Goal: Task Accomplishment & Management: Use online tool/utility

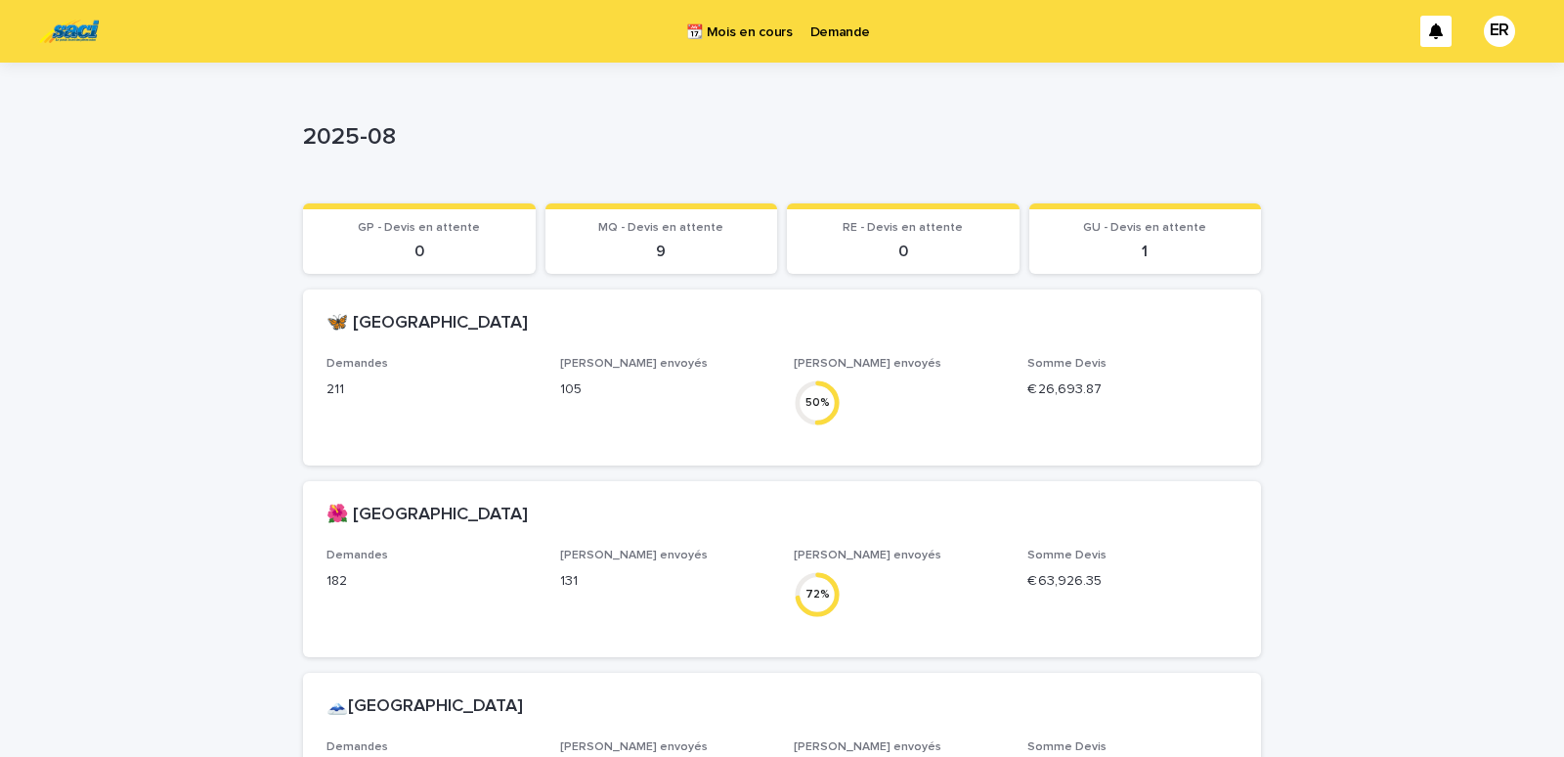
click at [837, 37] on p "Demande" at bounding box center [840, 20] width 60 height 41
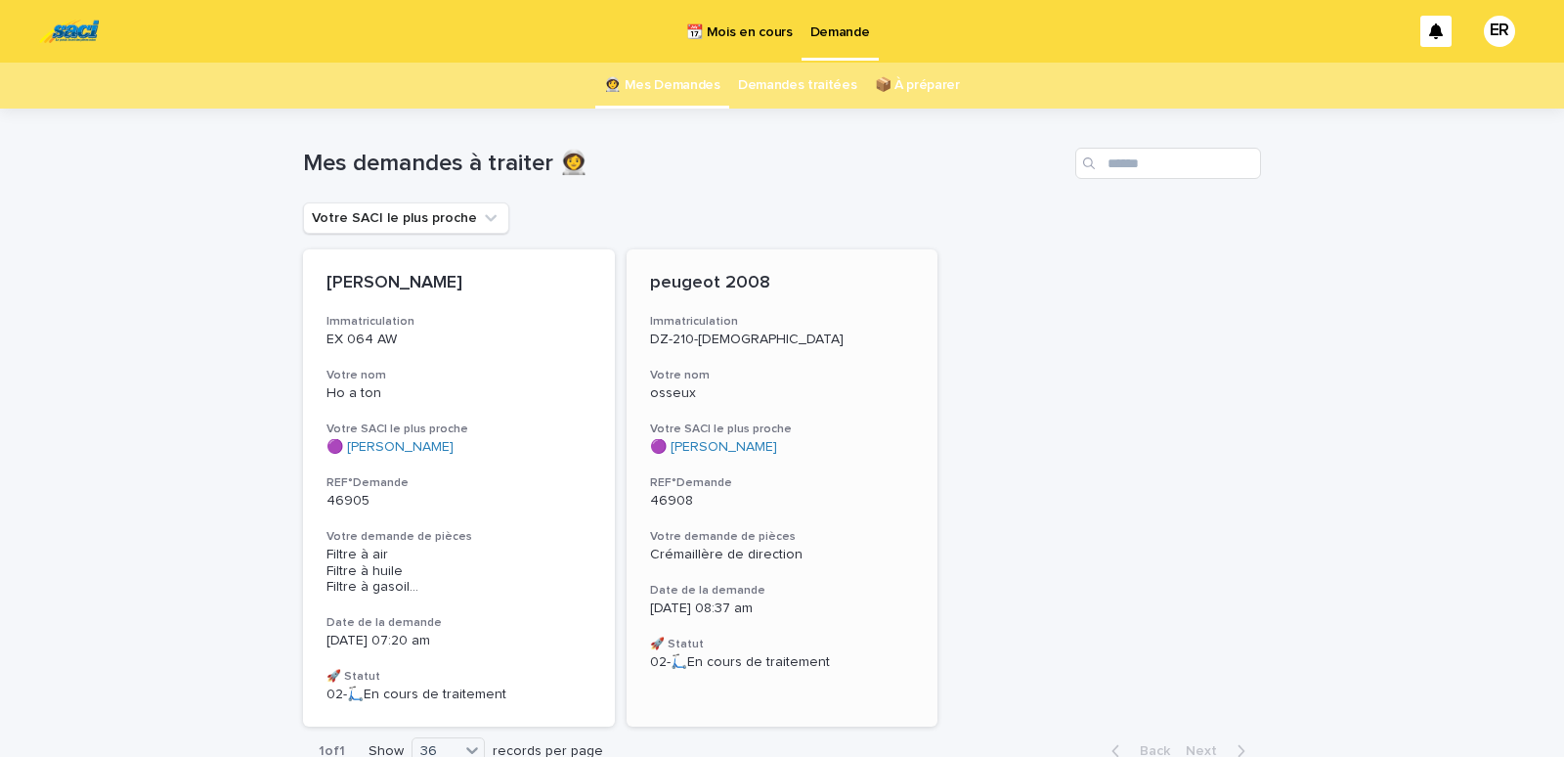
click at [706, 356] on div "peugeot 2008 Immatriculation DZ-210-YH Votre nom osseux Votre SACI le plus proc…" at bounding box center [783, 471] width 312 height 445
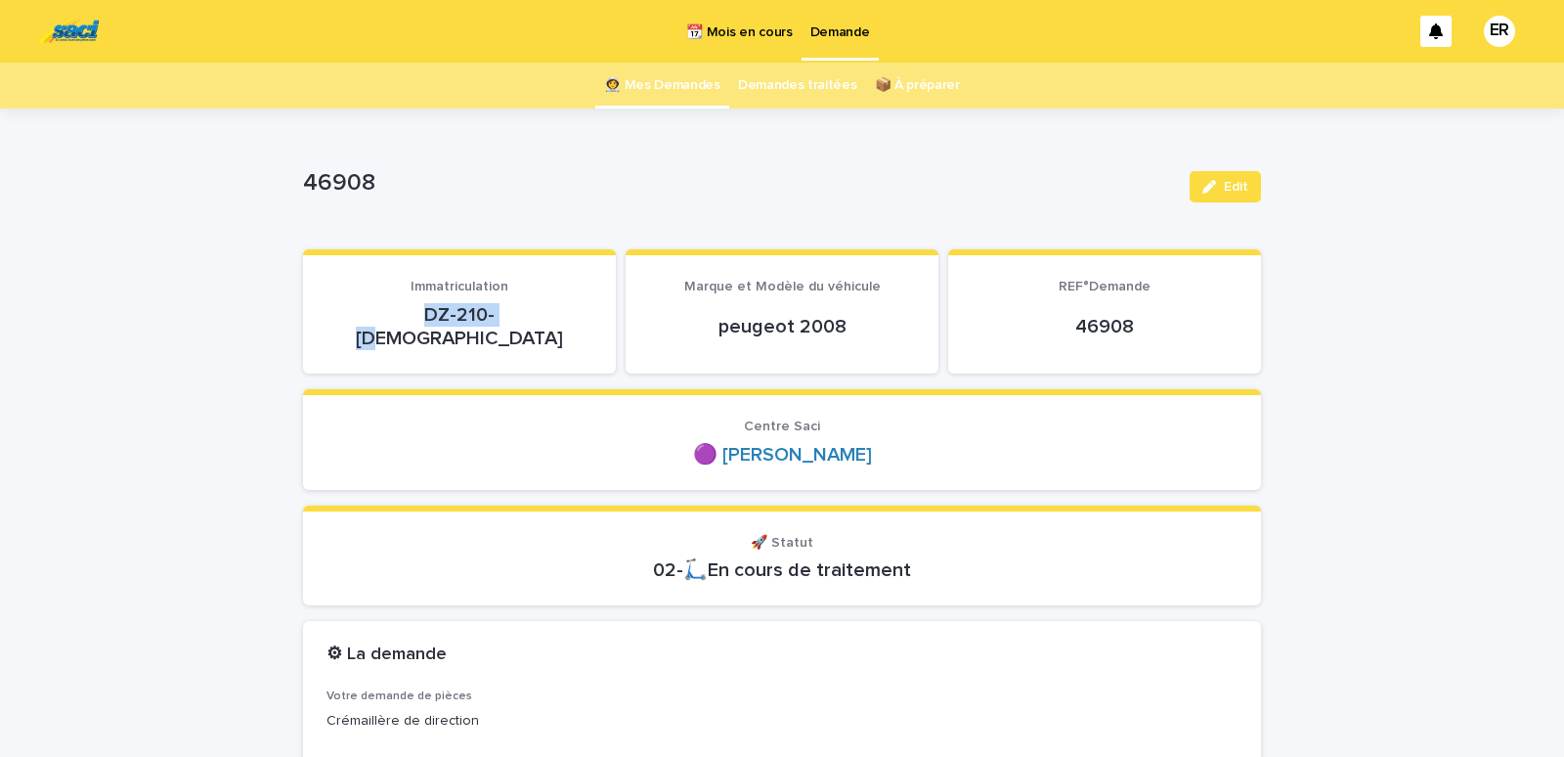
drag, startPoint x: 402, startPoint y: 318, endPoint x: 497, endPoint y: 306, distance: 95.5
click at [494, 305] on p "DZ-210-[DEMOGRAPHIC_DATA]" at bounding box center [459, 326] width 266 height 47
click at [500, 307] on p "DZ-210-[DEMOGRAPHIC_DATA]" at bounding box center [459, 326] width 266 height 47
drag, startPoint x: 399, startPoint y: 320, endPoint x: 529, endPoint y: 320, distance: 130.0
click at [529, 320] on p "DZ-210-[DEMOGRAPHIC_DATA]" at bounding box center [459, 326] width 266 height 47
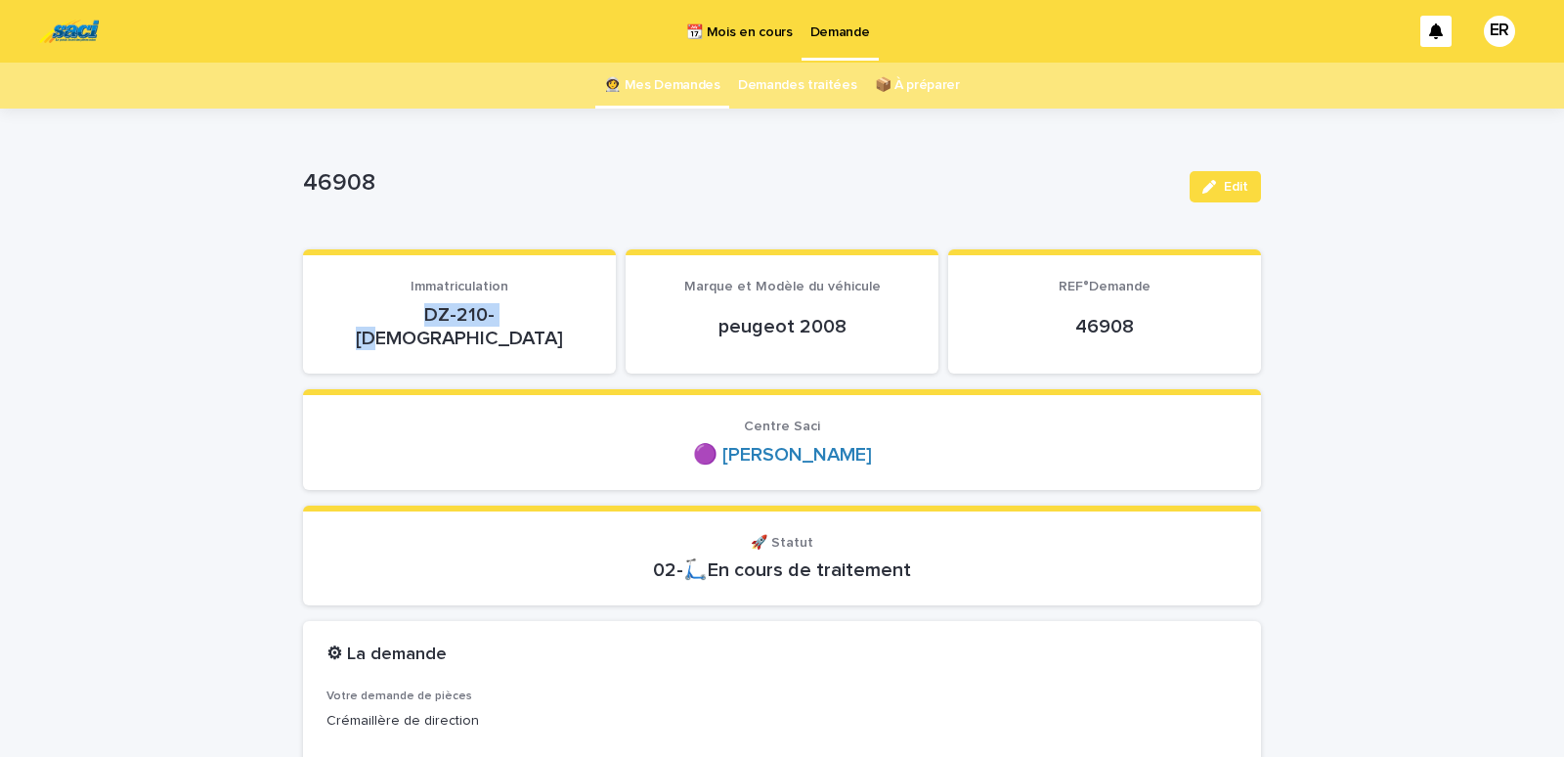
copy p "DZ-210-[DEMOGRAPHIC_DATA]"
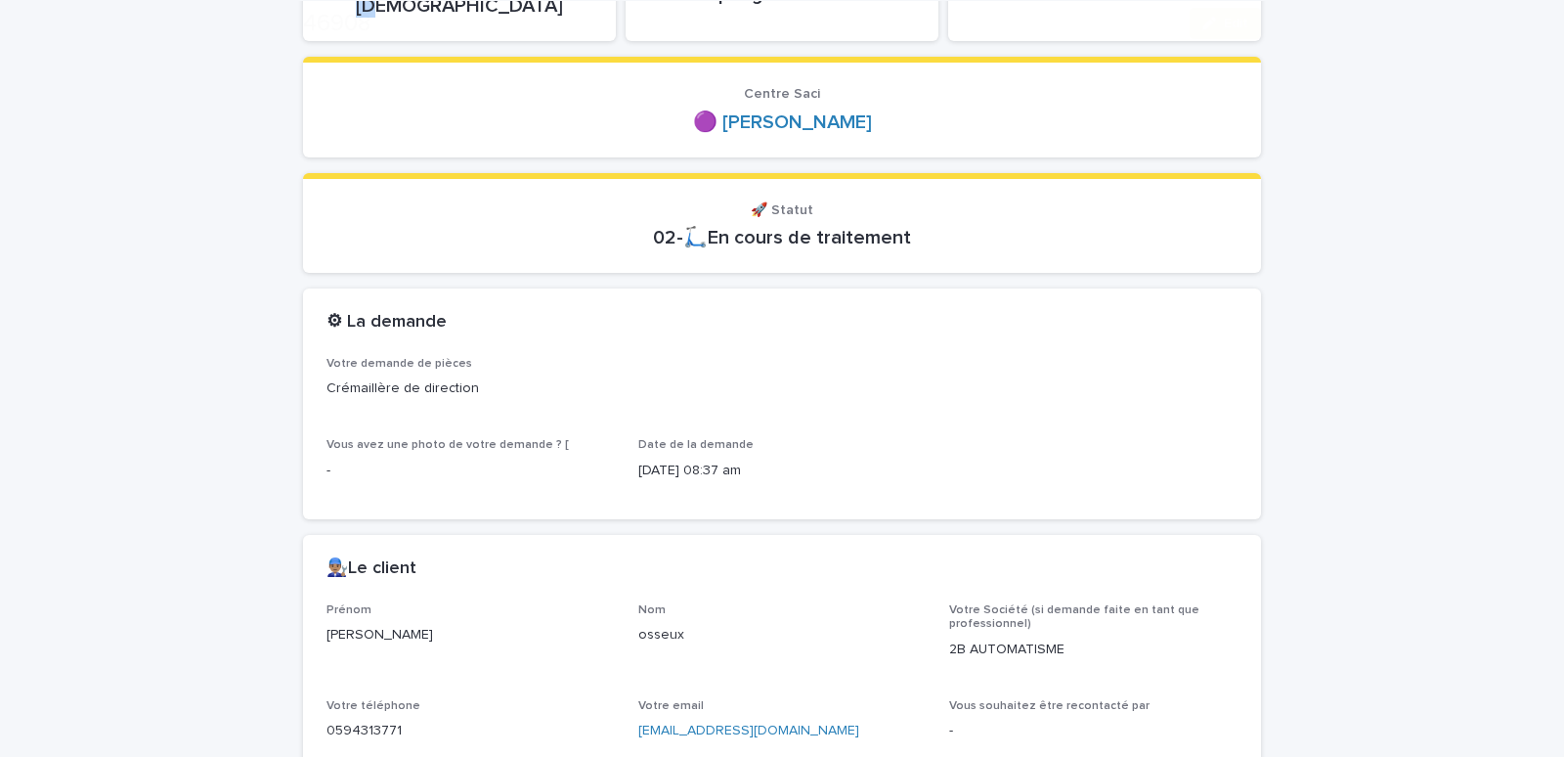
scroll to position [665, 0]
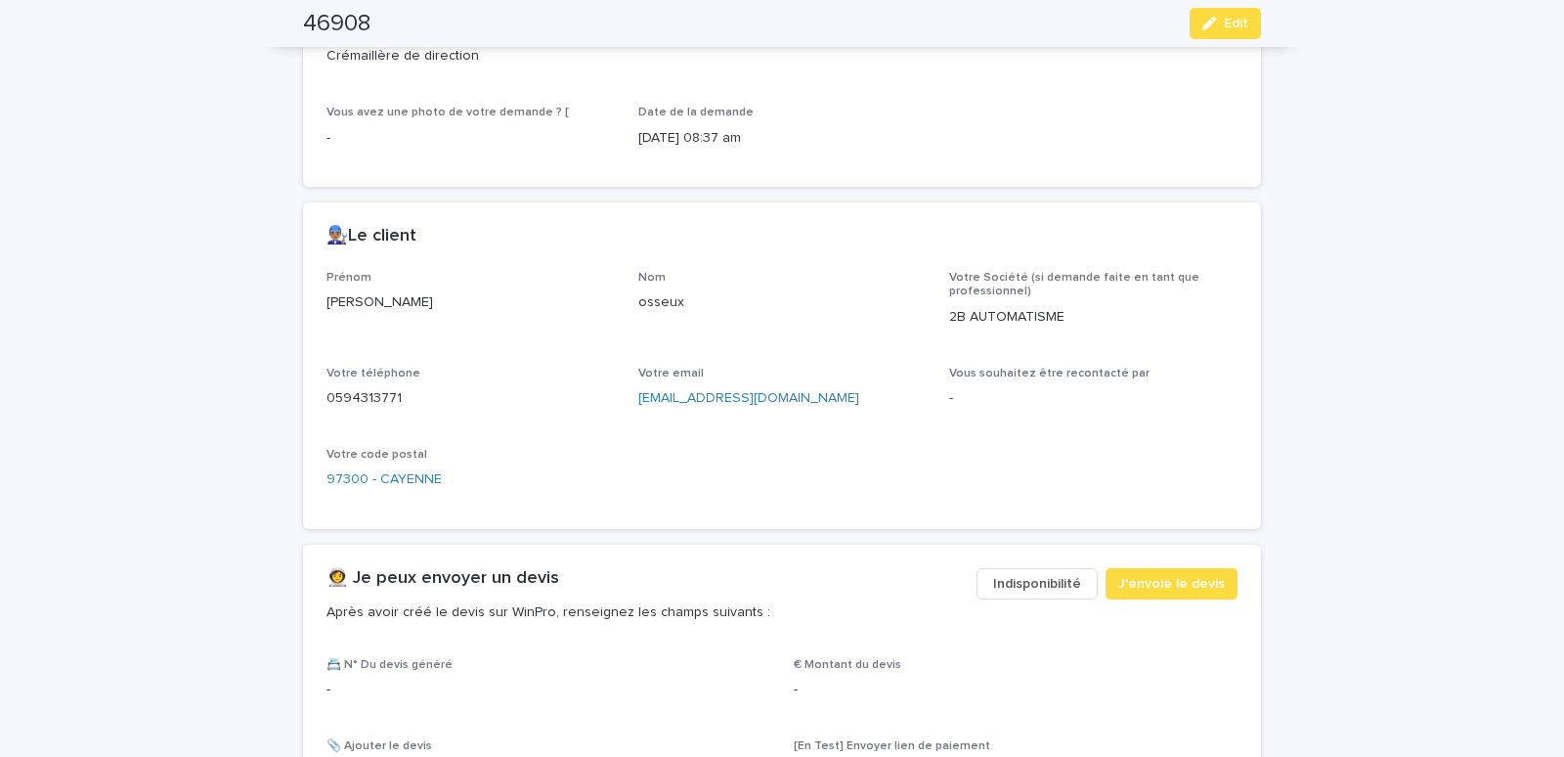
click at [1011, 574] on span "Indisponibilité" at bounding box center [1037, 584] width 88 height 20
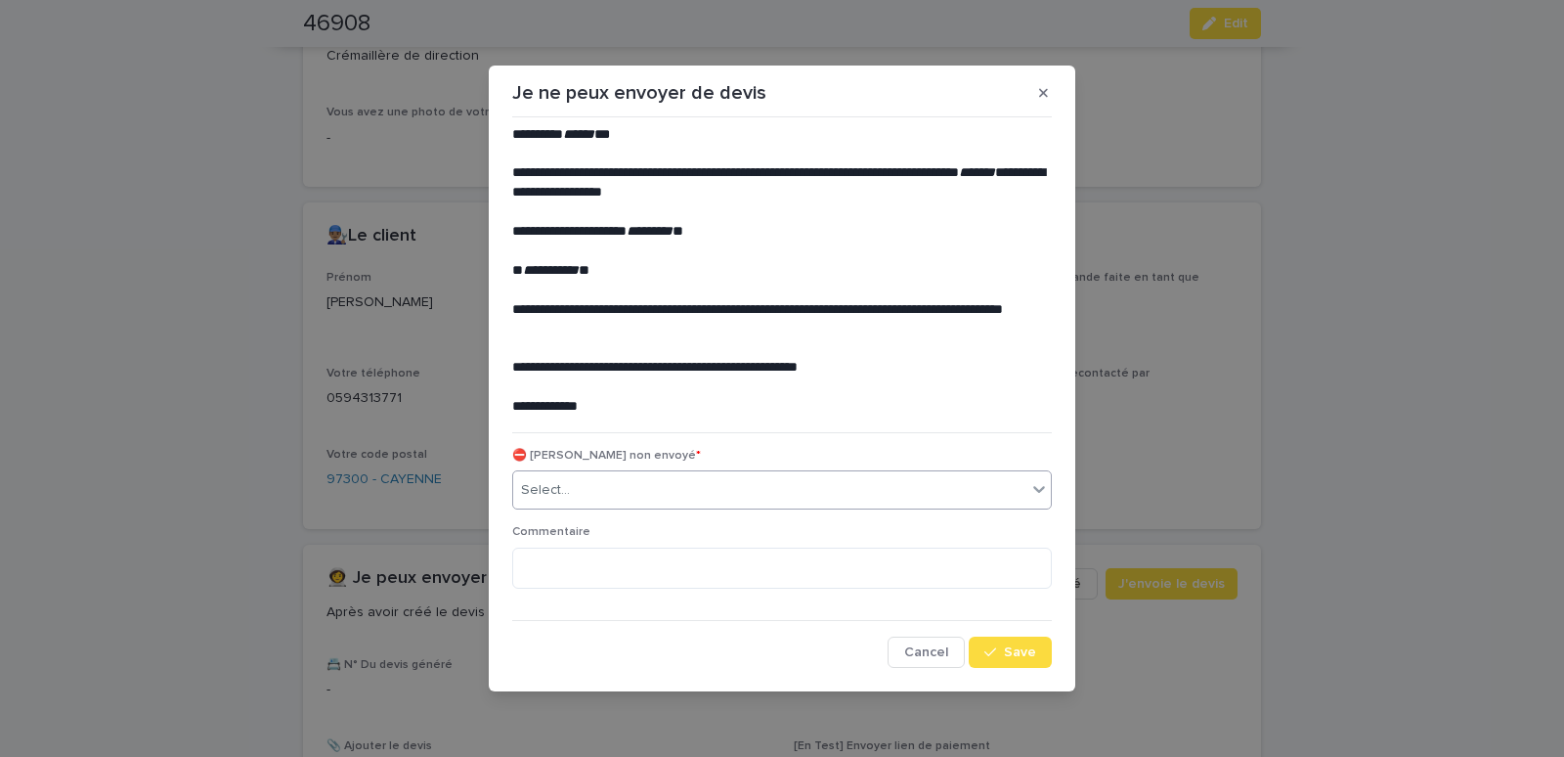
click at [702, 488] on div "Select..." at bounding box center [769, 490] width 513 height 32
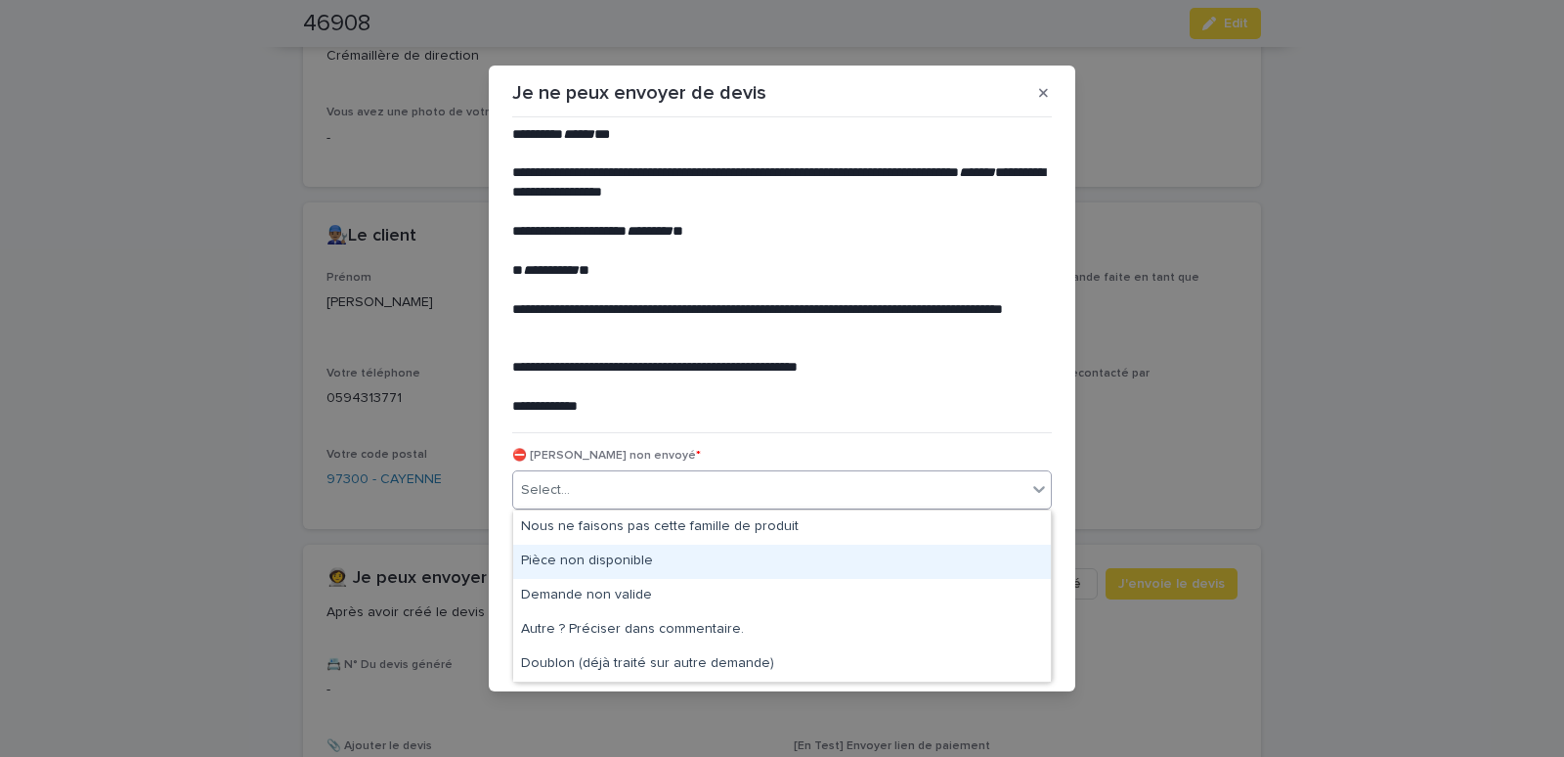
click at [594, 551] on div "Pièce non disponible" at bounding box center [782, 561] width 538 height 34
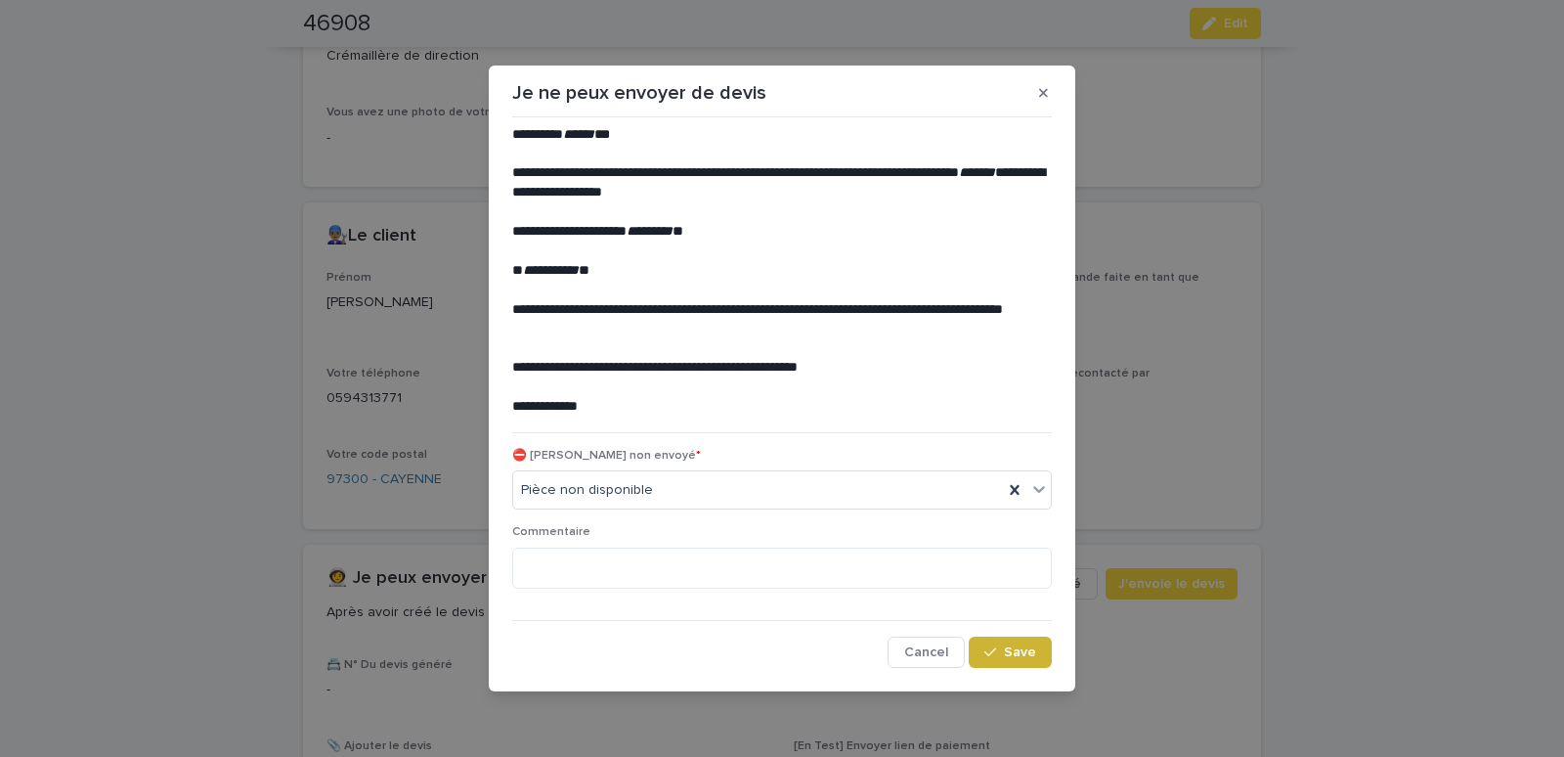
click at [990, 655] on icon "button" at bounding box center [990, 652] width 12 height 9
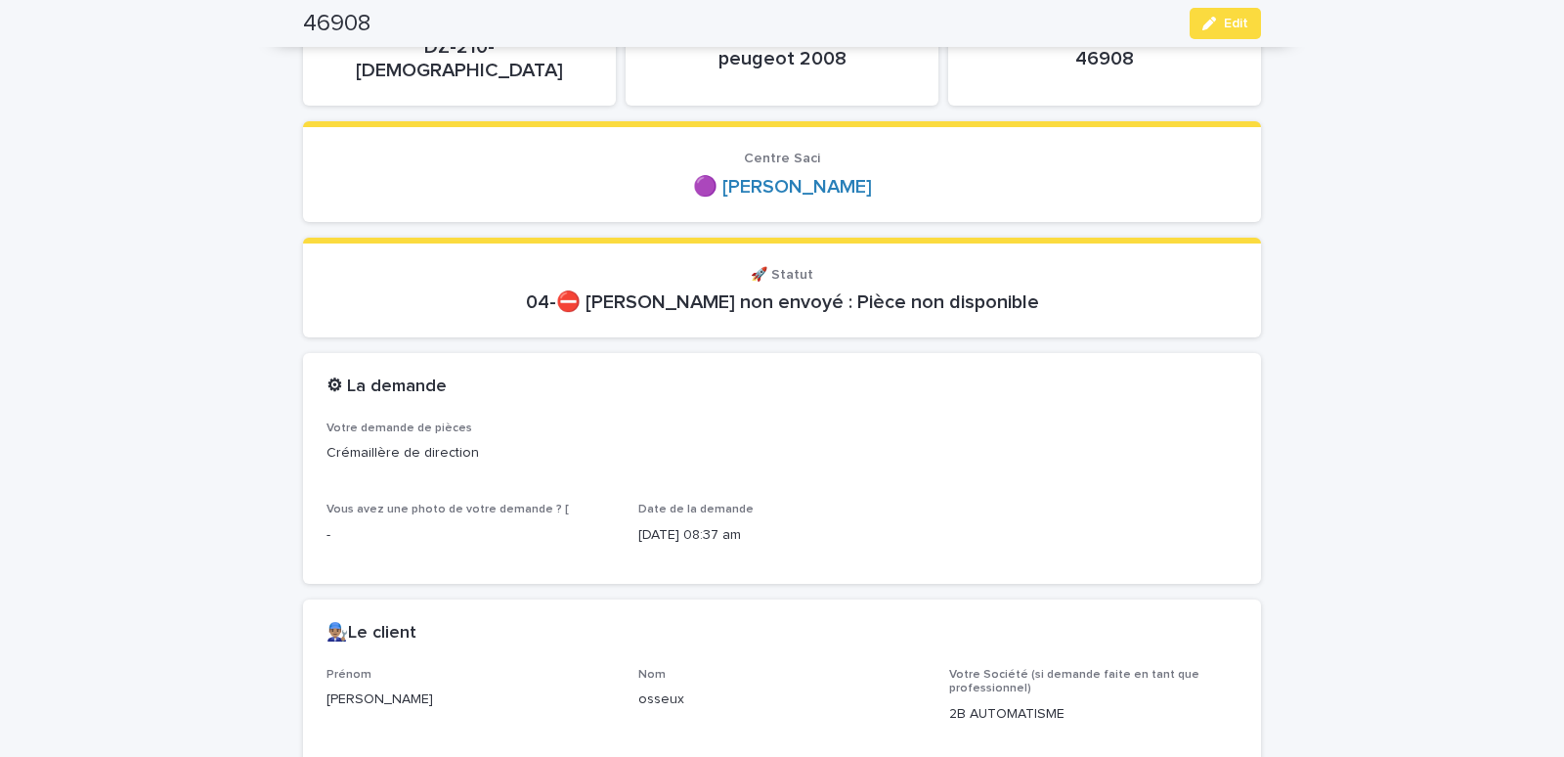
scroll to position [0, 0]
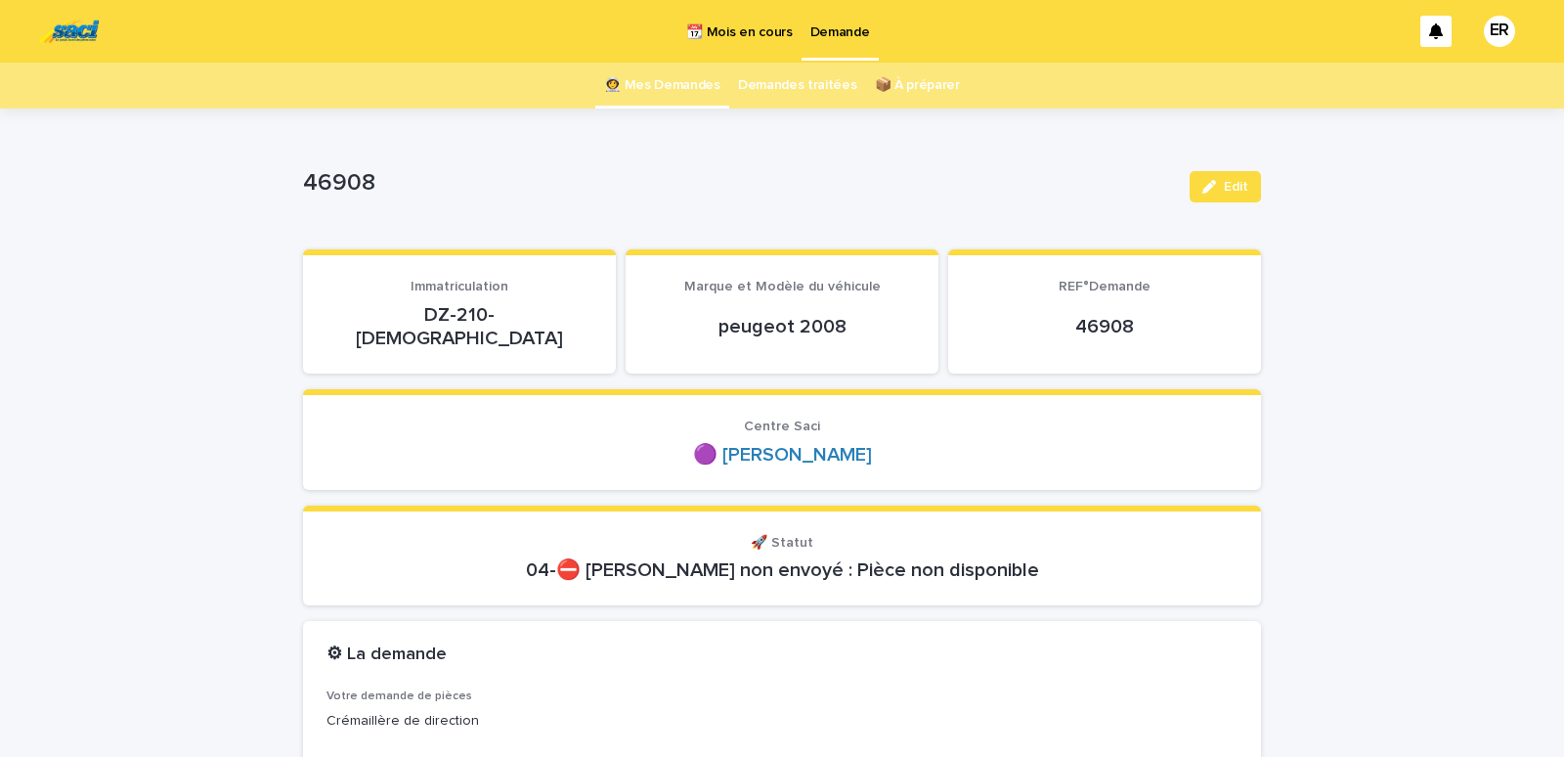
click at [657, 83] on link "👩‍🚀 Mes Demandes" at bounding box center [662, 86] width 116 height 46
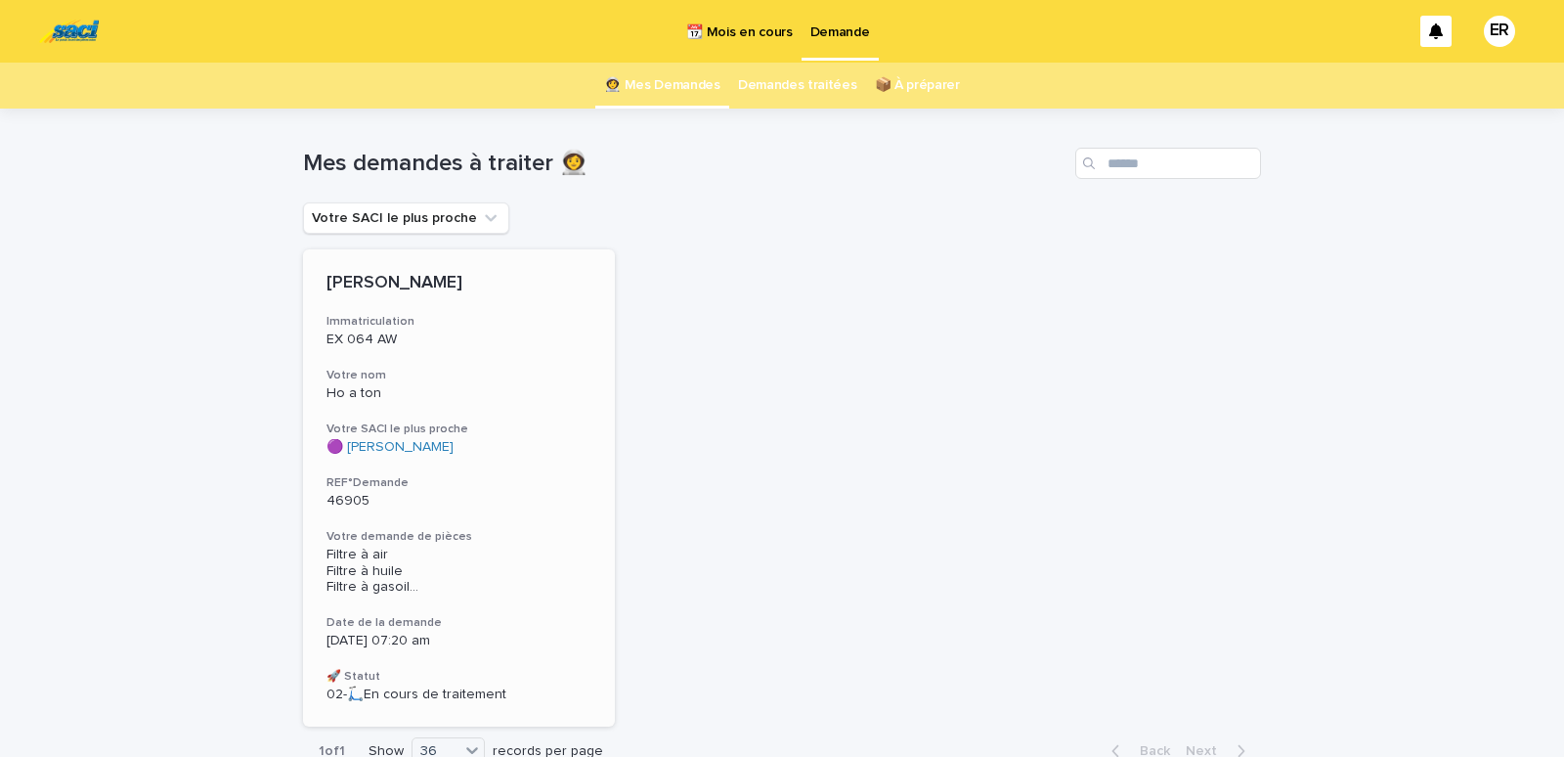
click at [363, 379] on h3 "Votre nom" at bounding box center [458, 376] width 265 height 16
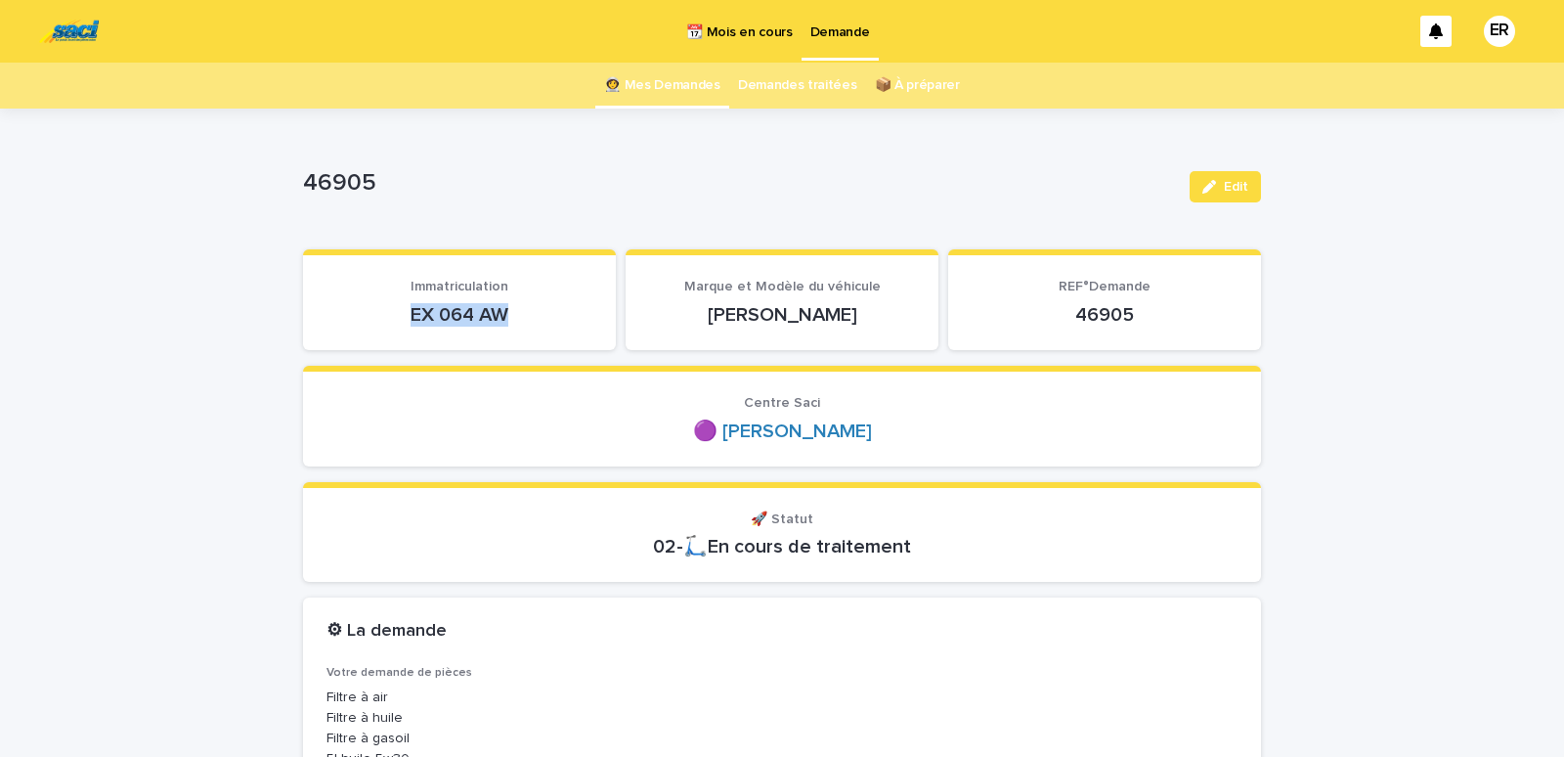
drag, startPoint x: 402, startPoint y: 326, endPoint x: 525, endPoint y: 326, distance: 123.2
click at [525, 326] on p "EX 064 AW" at bounding box center [459, 314] width 266 height 23
copy p "EX 064 AW"
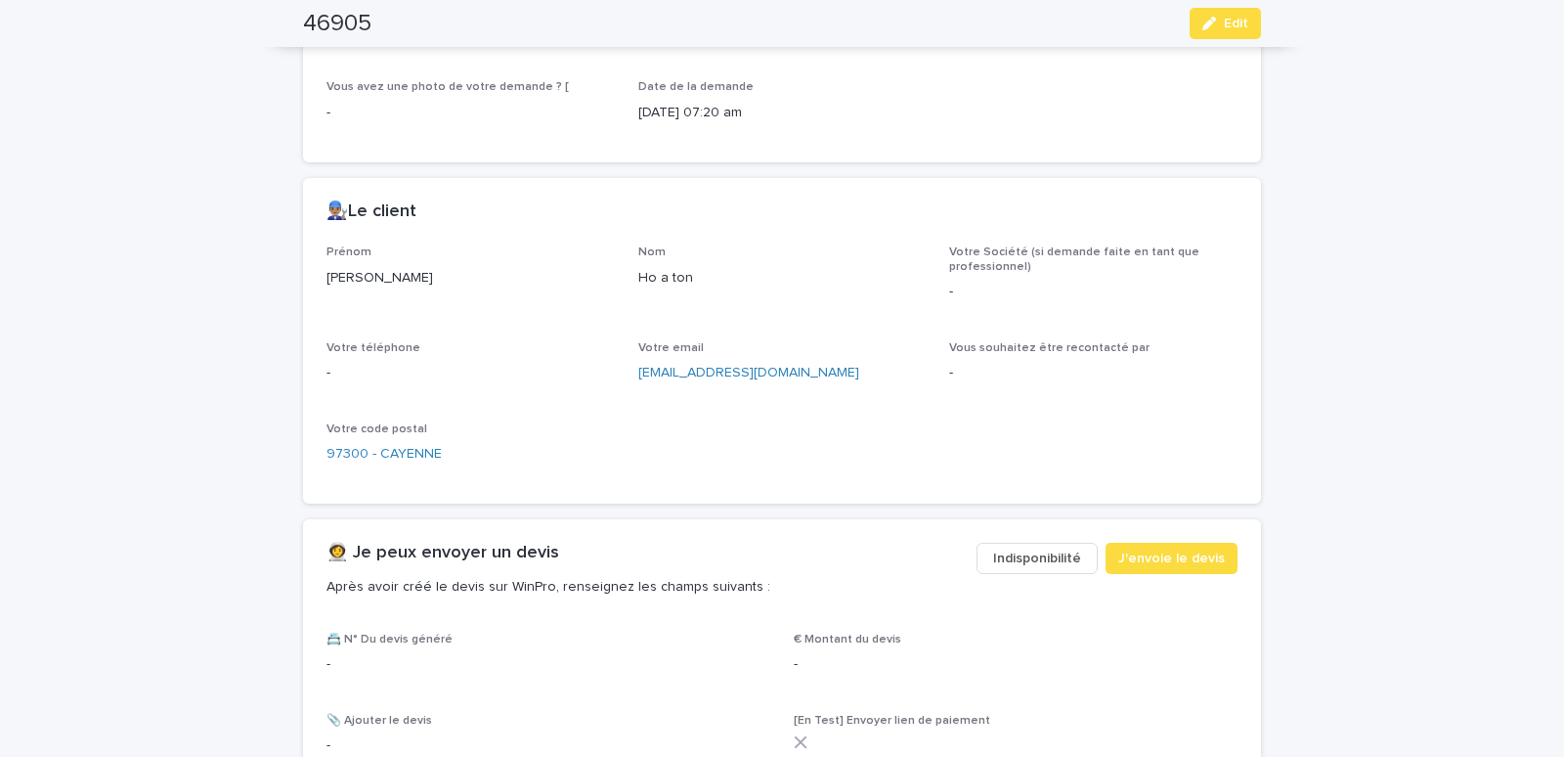
scroll to position [1080, 0]
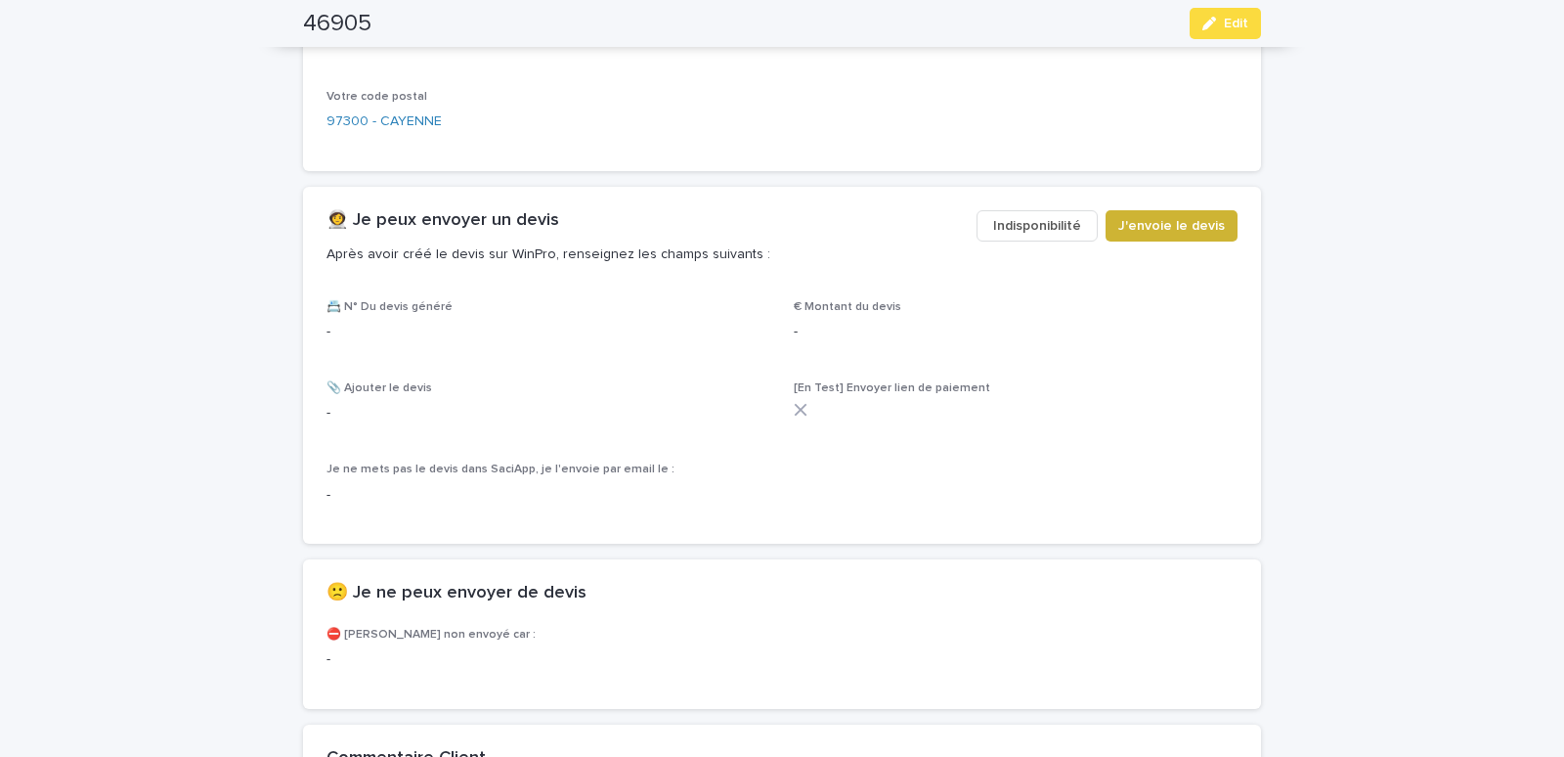
click at [1157, 222] on span "J'envoie le devis" at bounding box center [1171, 226] width 107 height 20
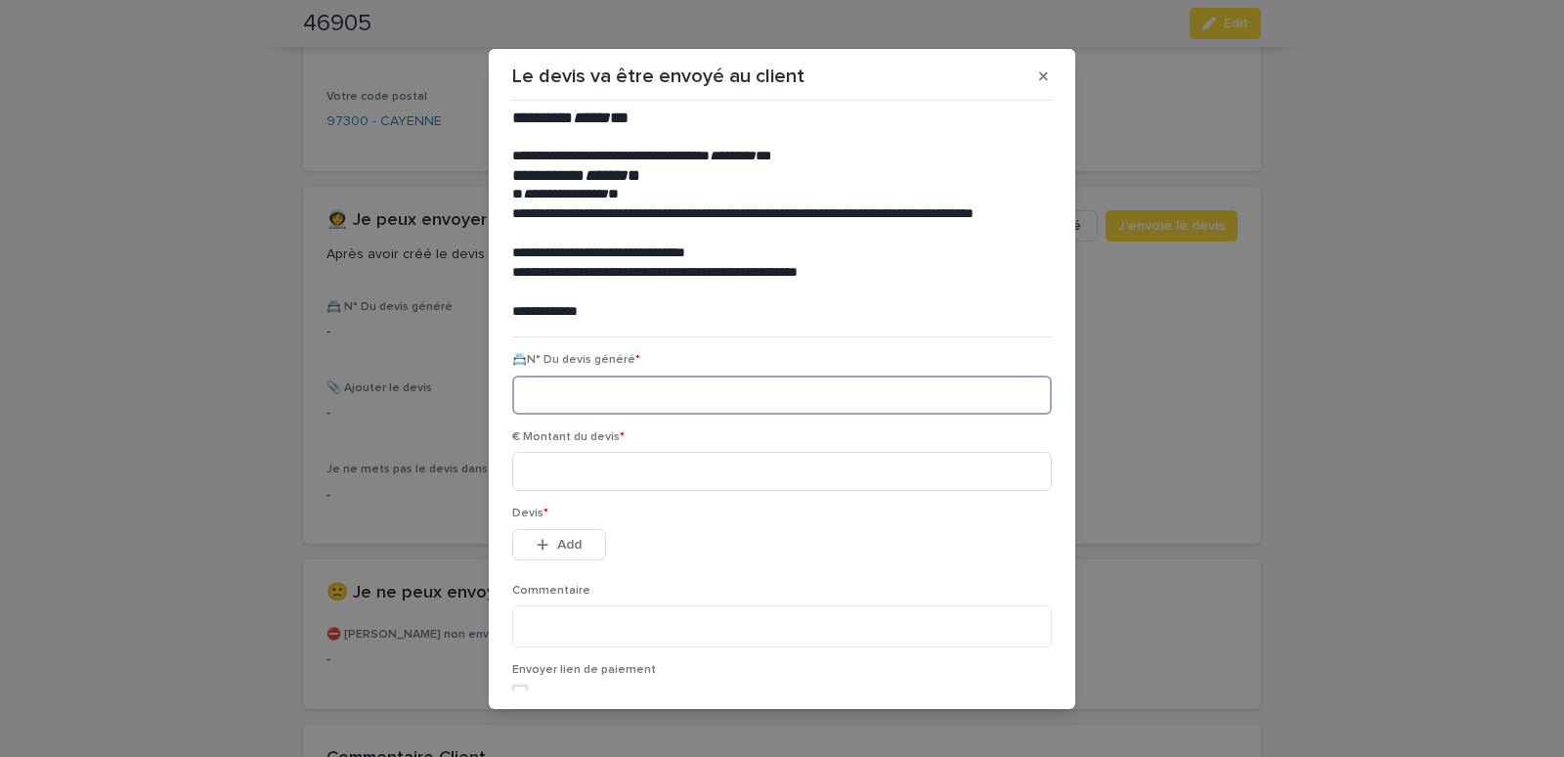
click at [595, 411] on input at bounding box center [782, 394] width 540 height 39
paste input "********"
type input "********"
click at [607, 482] on input at bounding box center [782, 471] width 540 height 39
type input "******"
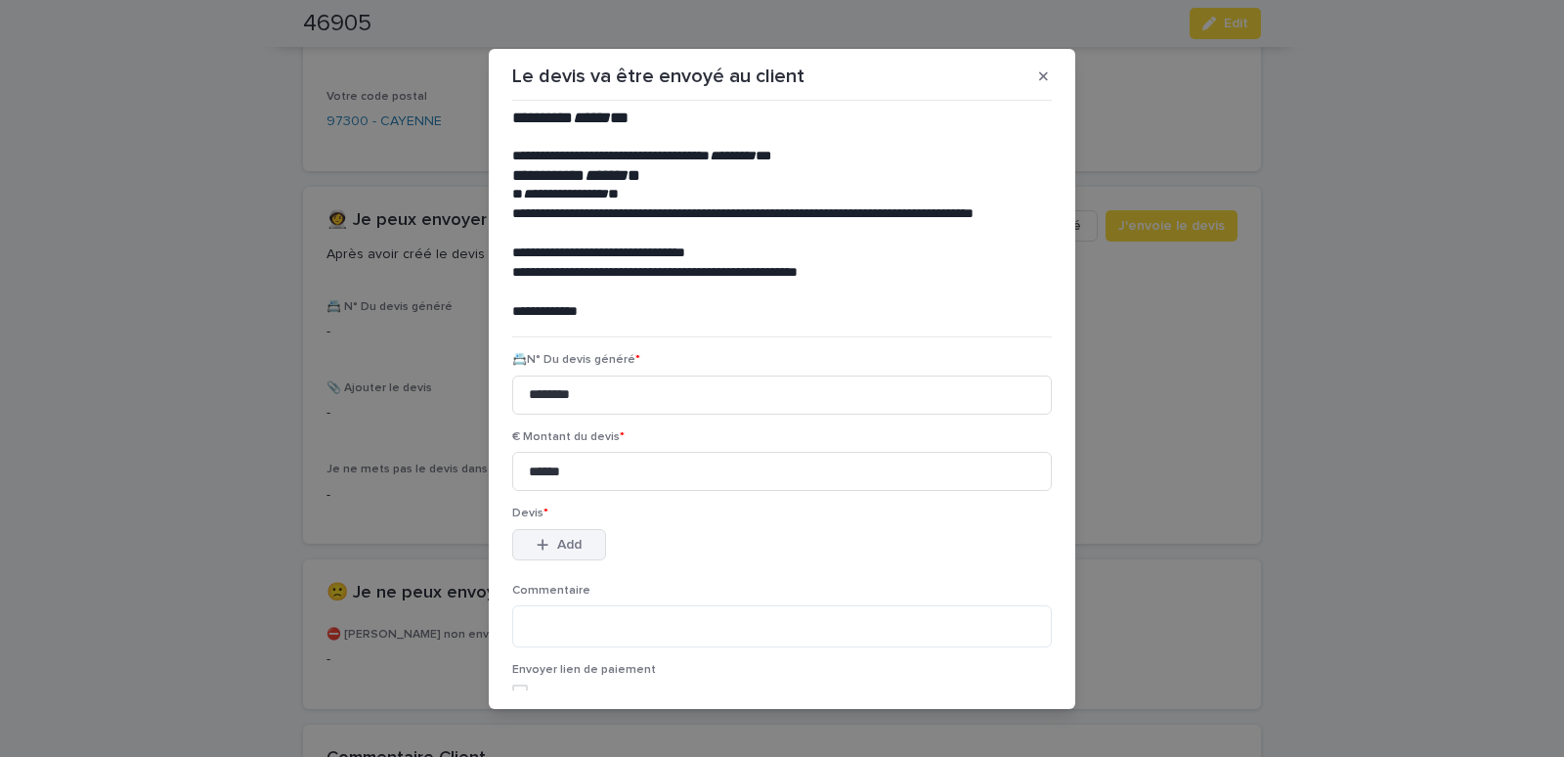
click at [575, 547] on span "Add" at bounding box center [569, 545] width 24 height 14
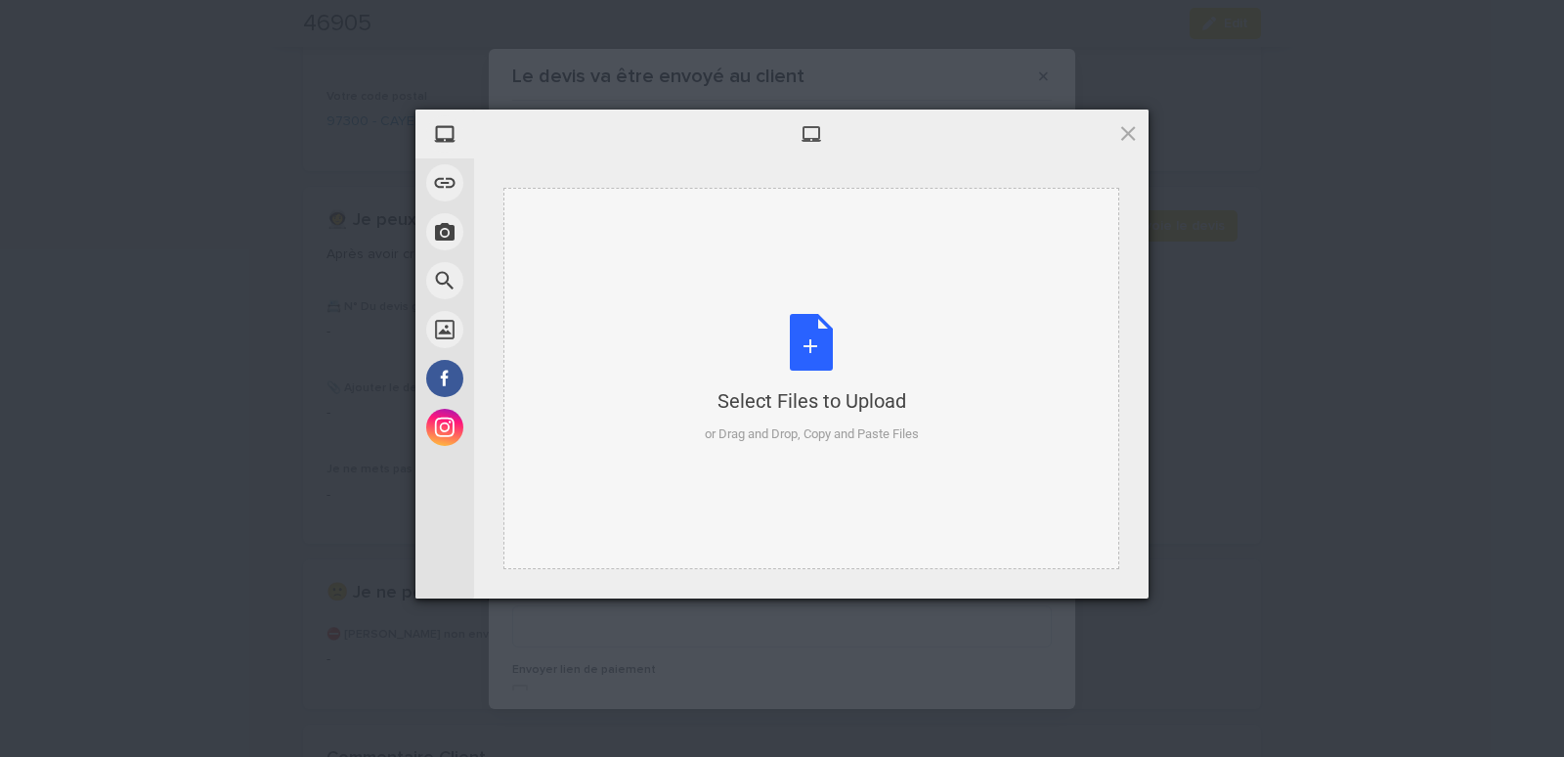
click at [631, 262] on div "Select Files to Upload or Drag and Drop, Copy and Paste Files" at bounding box center [811, 378] width 616 height 381
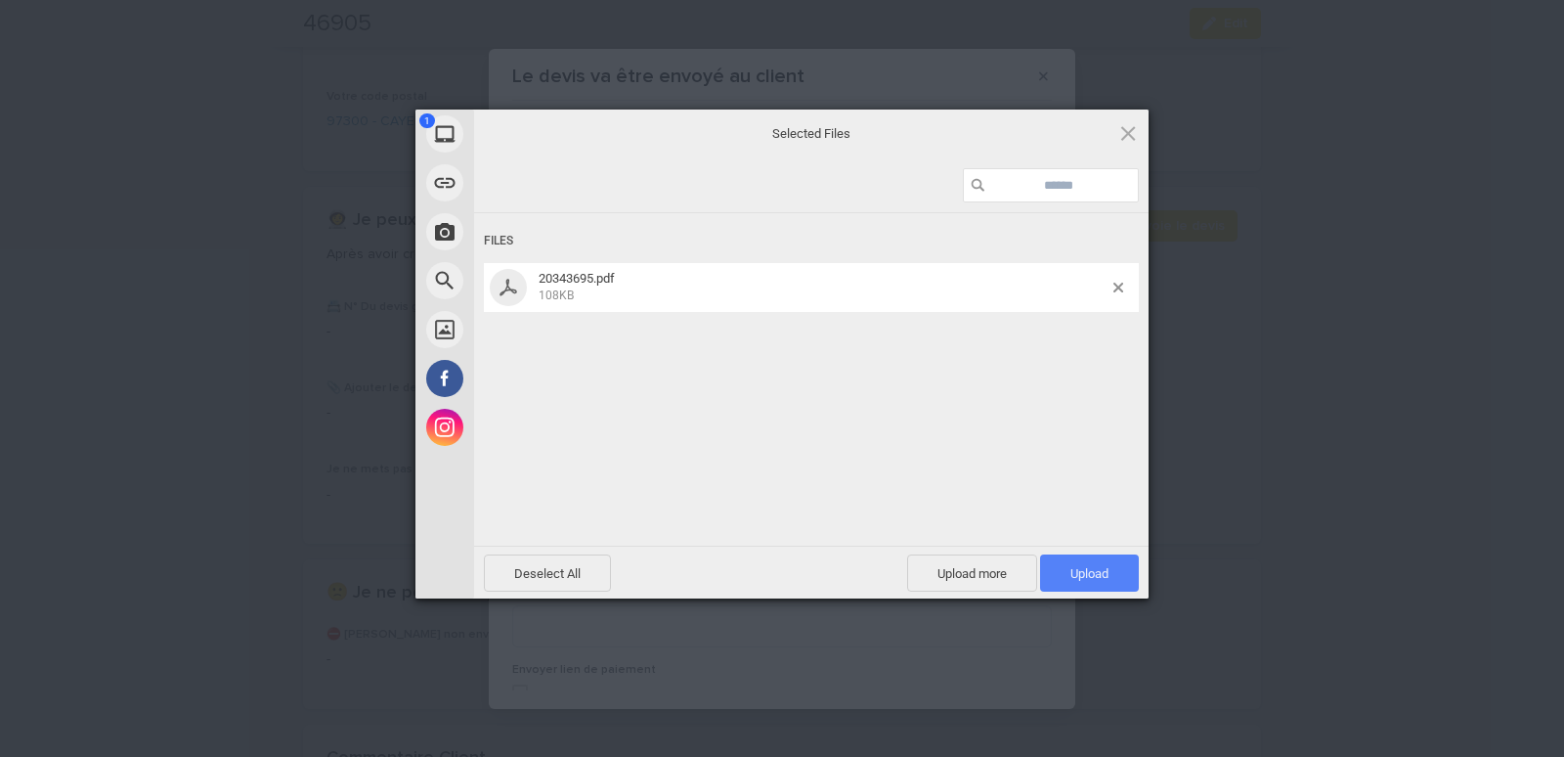
click at [1092, 572] on span "Upload 1" at bounding box center [1089, 573] width 38 height 15
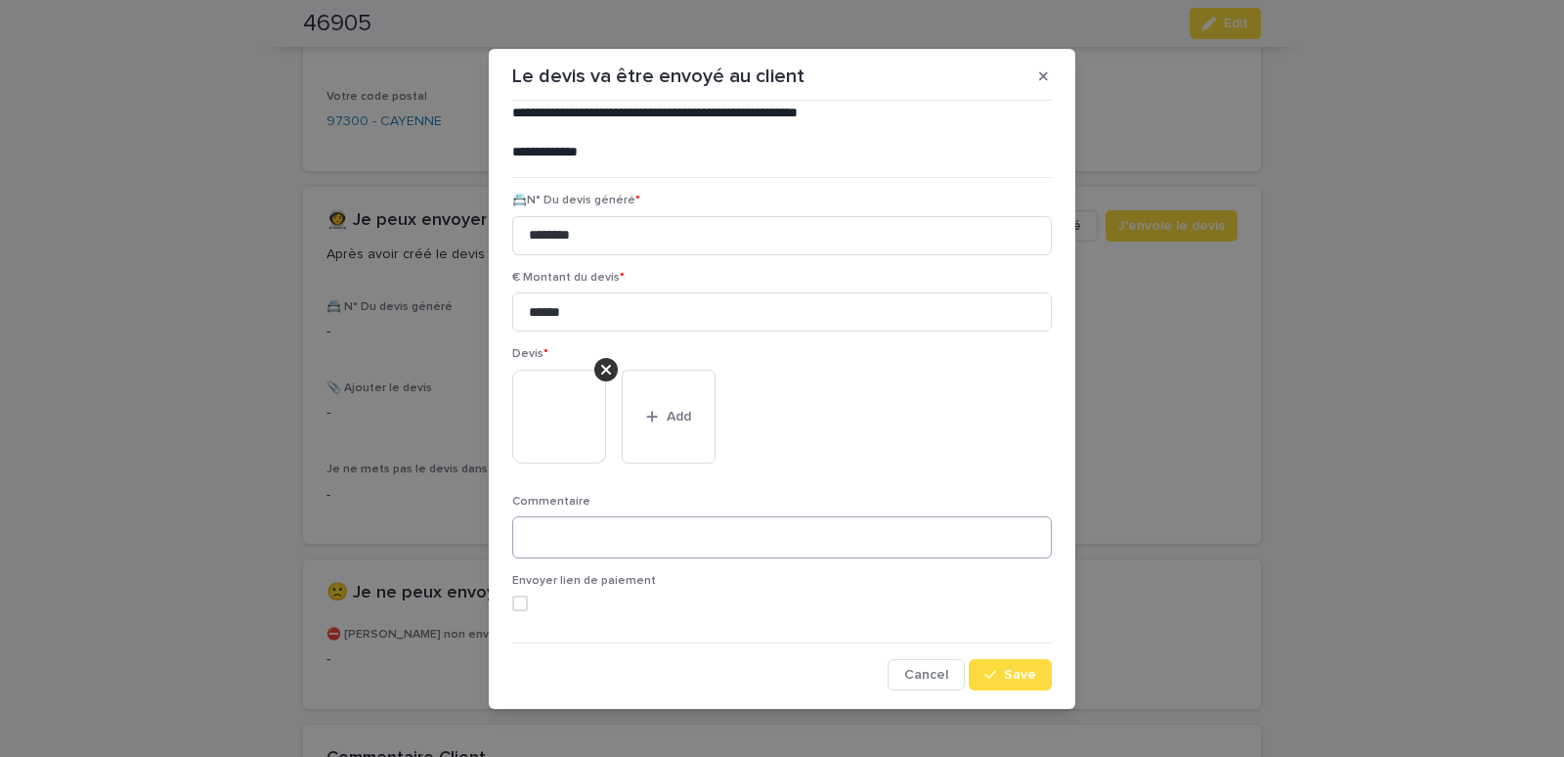
scroll to position [10, 0]
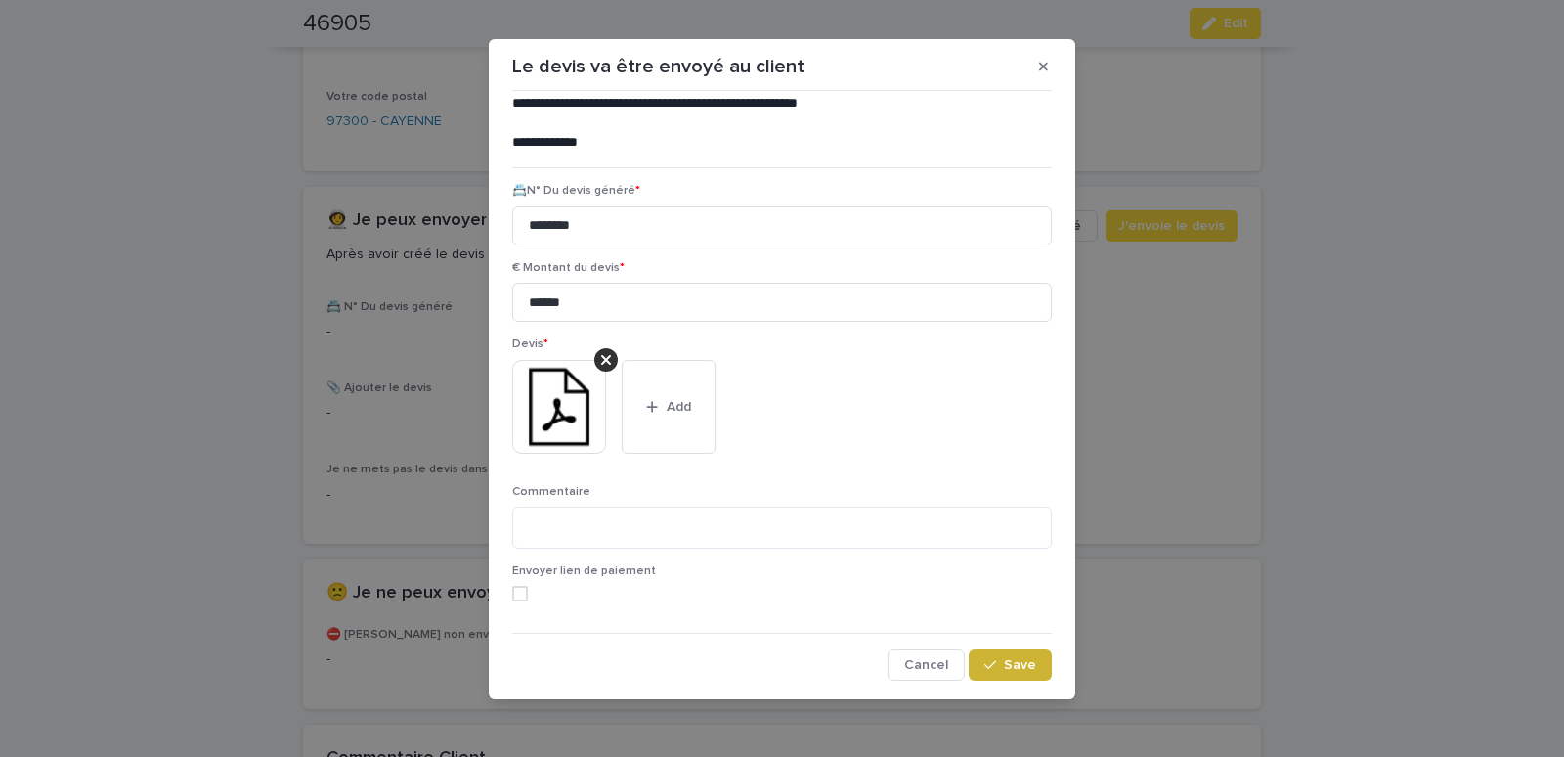
click at [1006, 659] on span "Save" at bounding box center [1020, 665] width 32 height 14
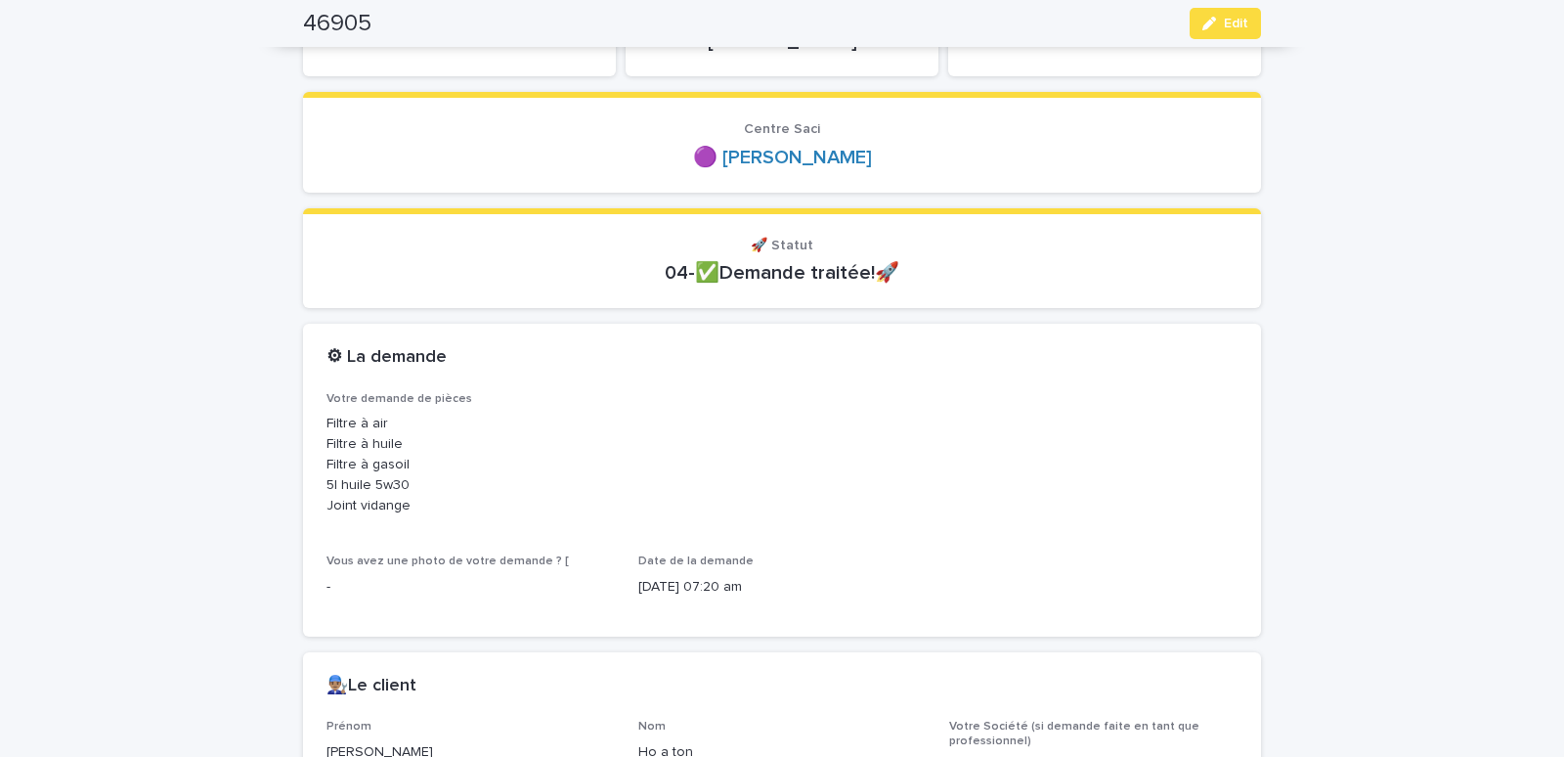
scroll to position [0, 0]
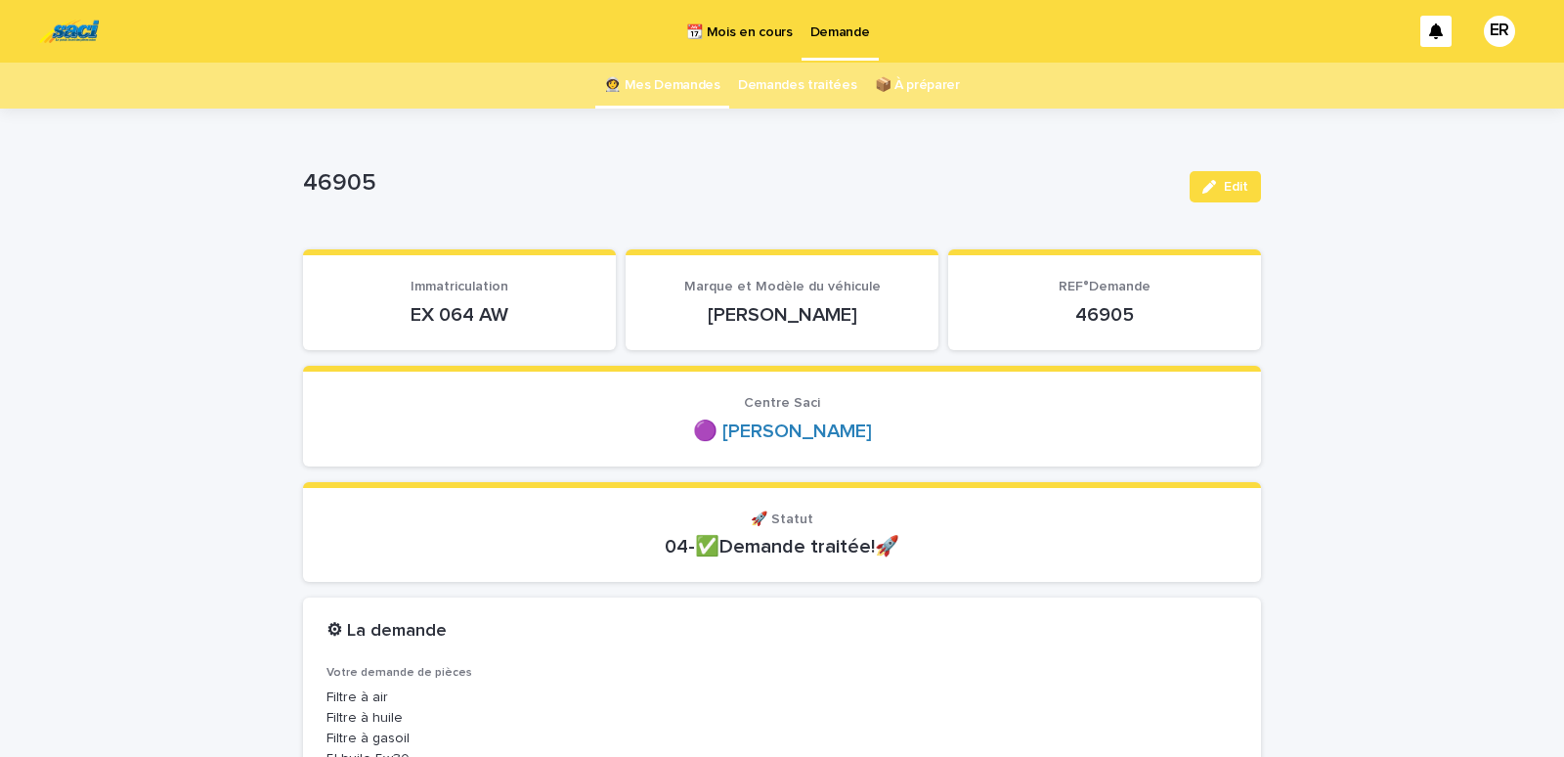
click at [668, 84] on link "👩‍🚀 Mes Demandes" at bounding box center [662, 86] width 116 height 46
